Goal: Information Seeking & Learning: Understand process/instructions

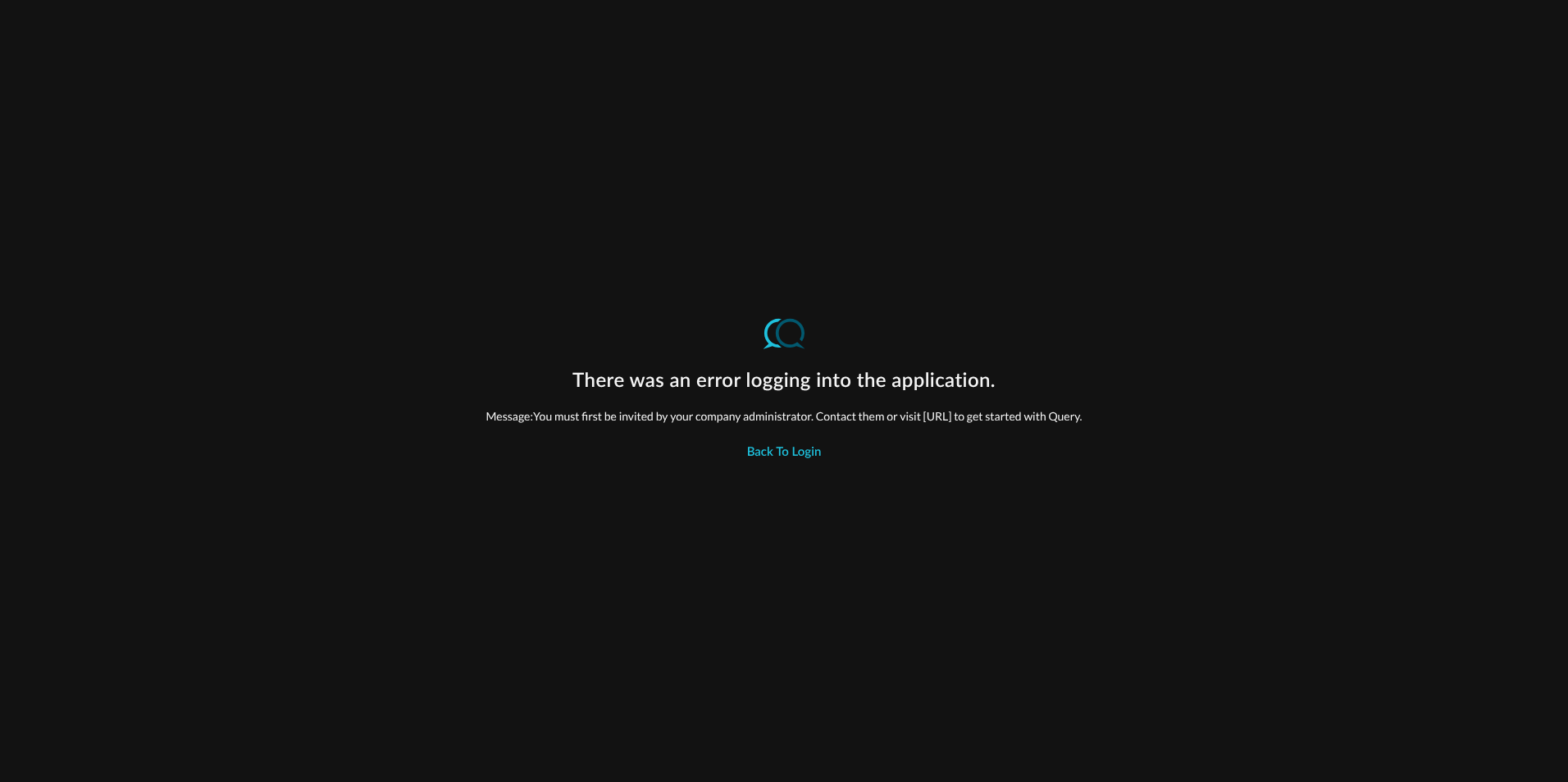
drag, startPoint x: 862, startPoint y: 416, endPoint x: 1025, endPoint y: 418, distance: 163.0
click at [1025, 418] on p "Message: You must first be invited by your company administrator. Contact them …" at bounding box center [783, 416] width 596 height 17
drag, startPoint x: 1025, startPoint y: 418, endPoint x: 1016, endPoint y: 415, distance: 9.5
click at [1016, 415] on p "Message: You must first be invited by your company administrator. Contact them …" at bounding box center [783, 416] width 596 height 17
drag, startPoint x: 1021, startPoint y: 413, endPoint x: 854, endPoint y: 423, distance: 167.3
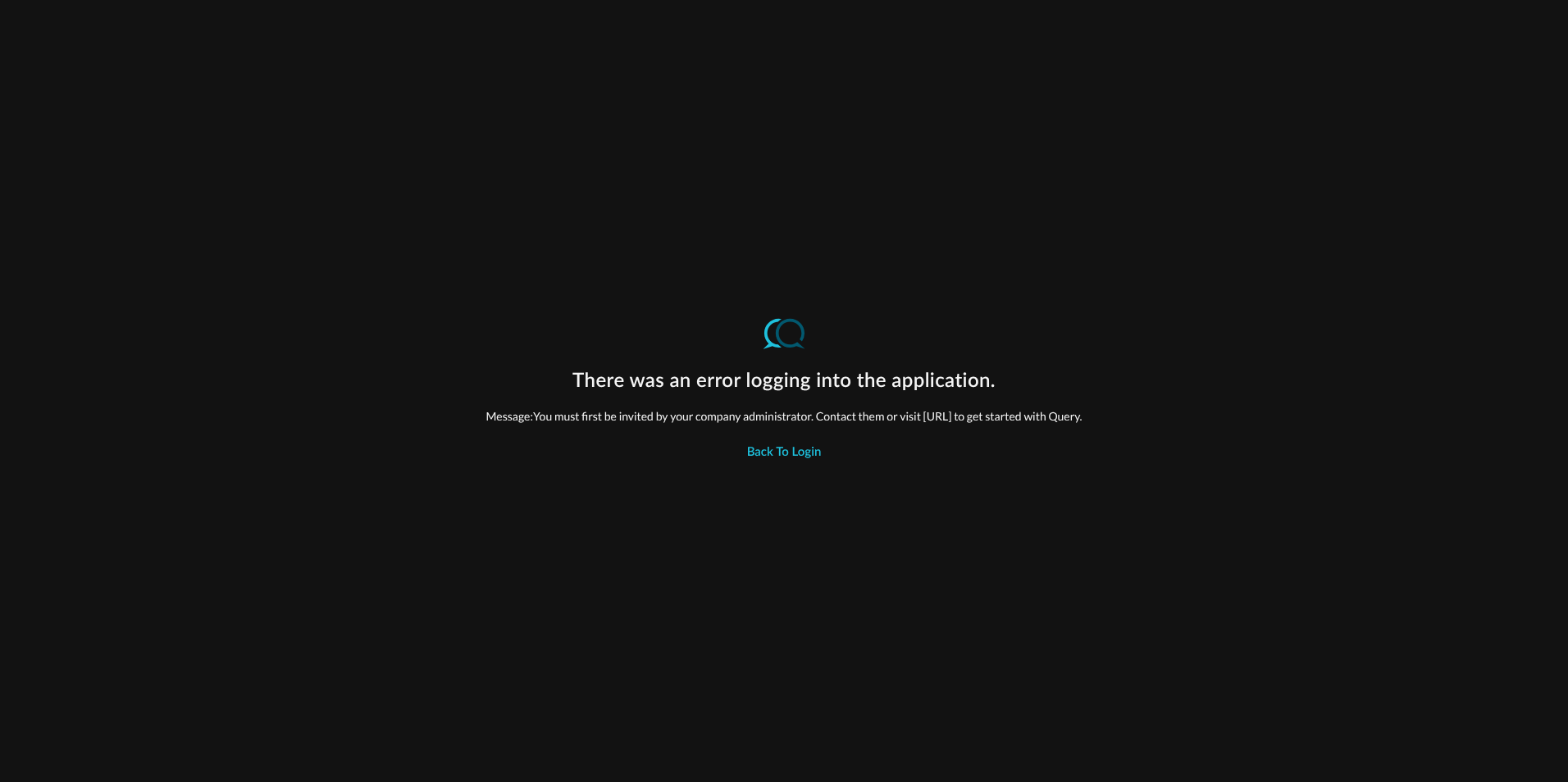
click at [854, 423] on p "Message: You must first be invited by your company administrator. Contact them …" at bounding box center [783, 416] width 596 height 17
copy p "[URL]"
